Goal: Task Accomplishment & Management: Manage account settings

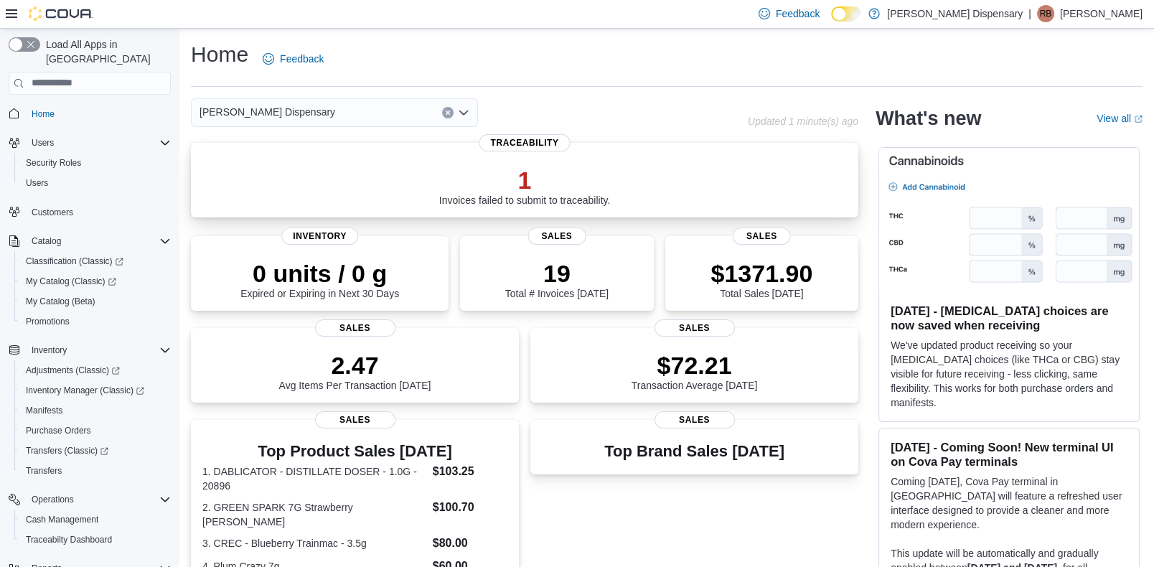
click at [509, 202] on div "1 Invoices failed to submit to traceability." at bounding box center [525, 186] width 172 height 40
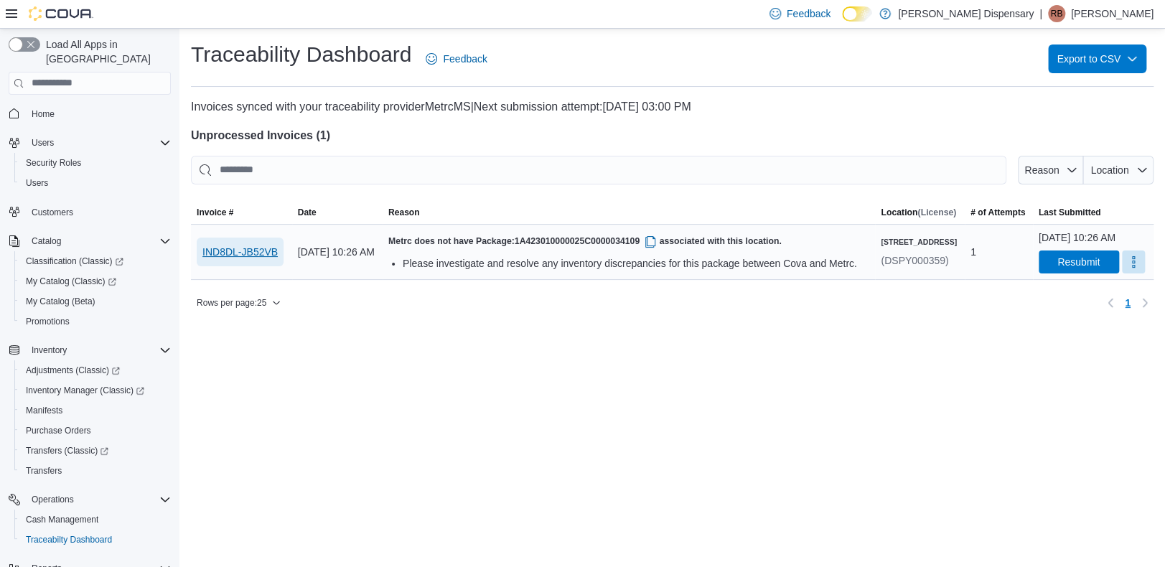
click at [265, 254] on span "IND8DL-JB52VB" at bounding box center [239, 252] width 75 height 14
click at [1057, 268] on span "Resubmit" at bounding box center [1078, 261] width 42 height 14
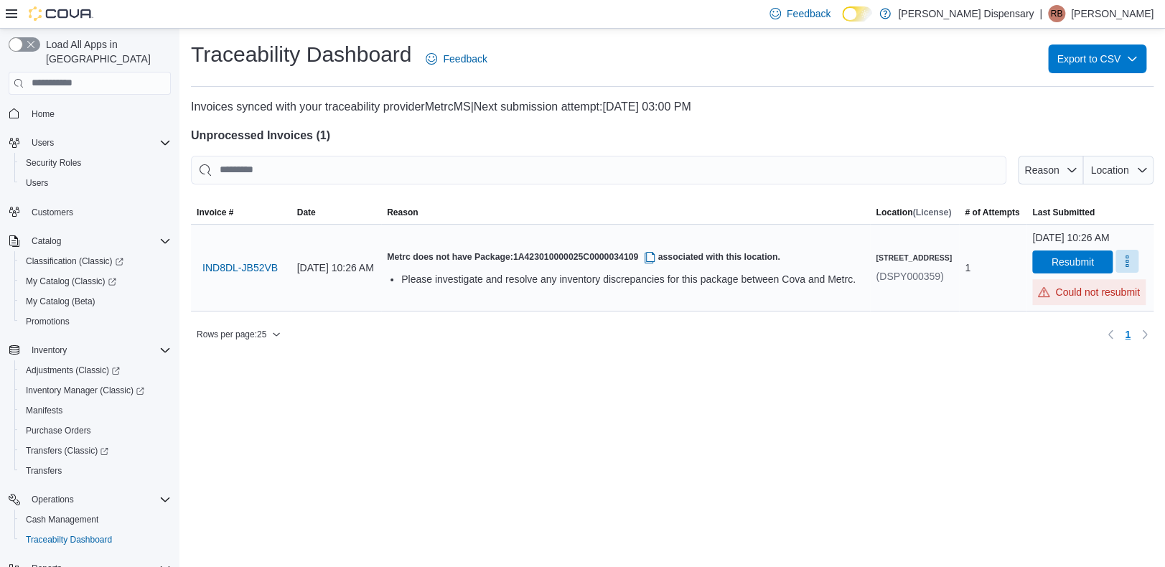
click at [1115, 273] on button "More" at bounding box center [1126, 261] width 23 height 23
click at [1090, 314] on span "Mark as Resolved" at bounding box center [1102, 311] width 80 height 14
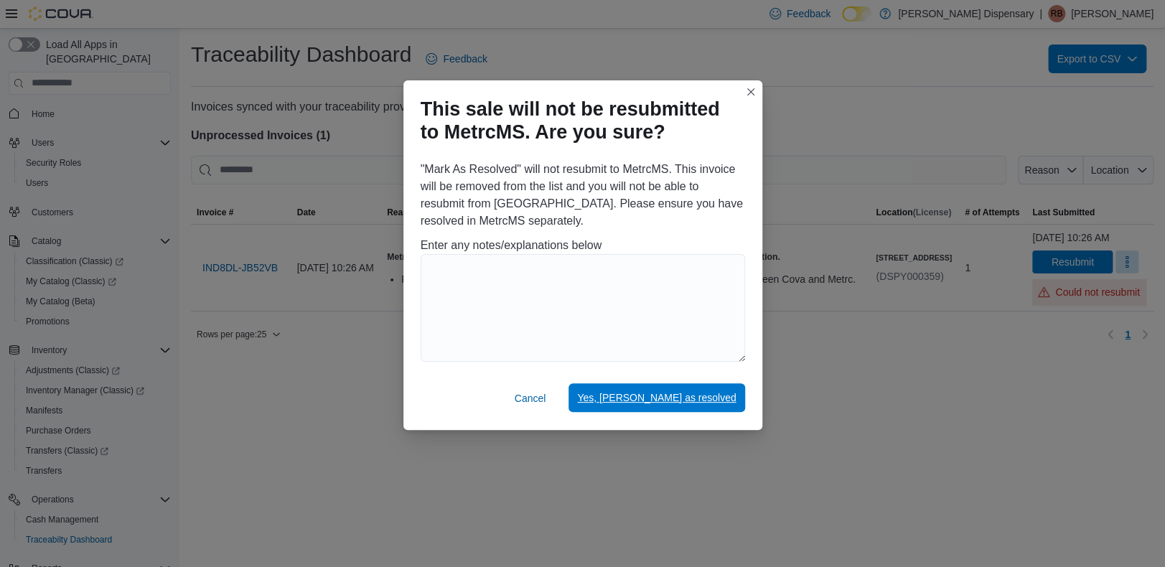
click at [672, 401] on span "Yes, [PERSON_NAME] as resolved" at bounding box center [656, 397] width 159 height 14
